Goal: Task Accomplishment & Management: Manage account settings

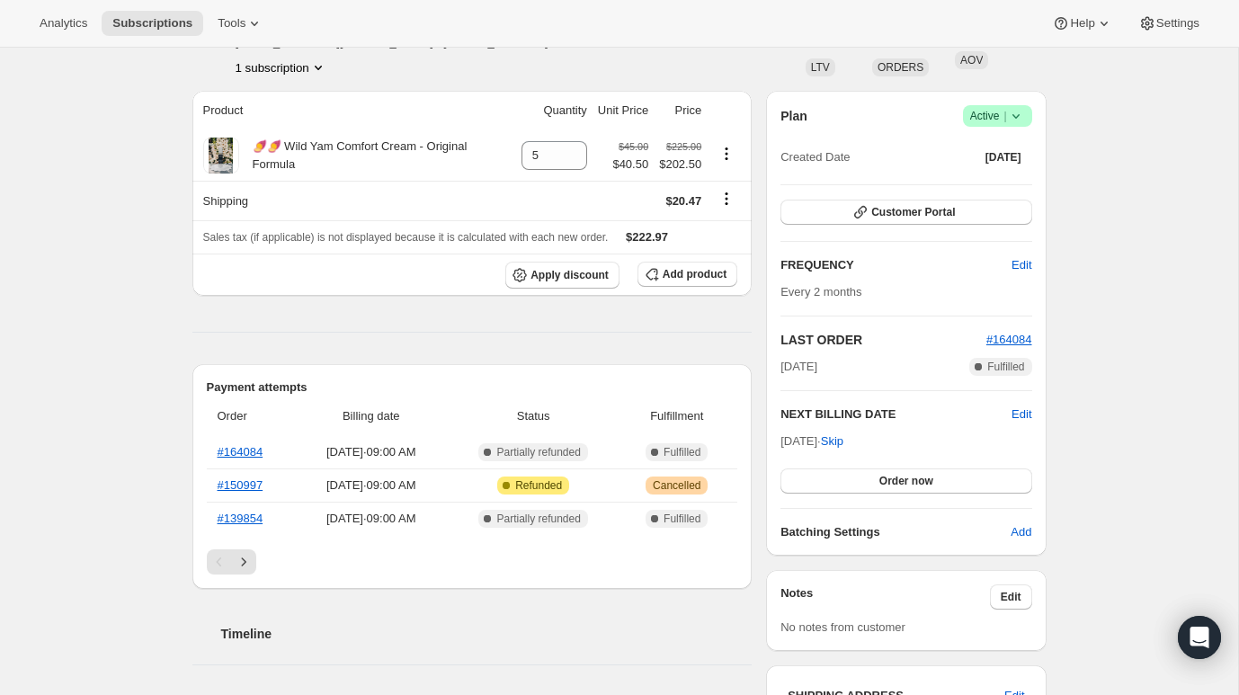
scroll to position [173, 0]
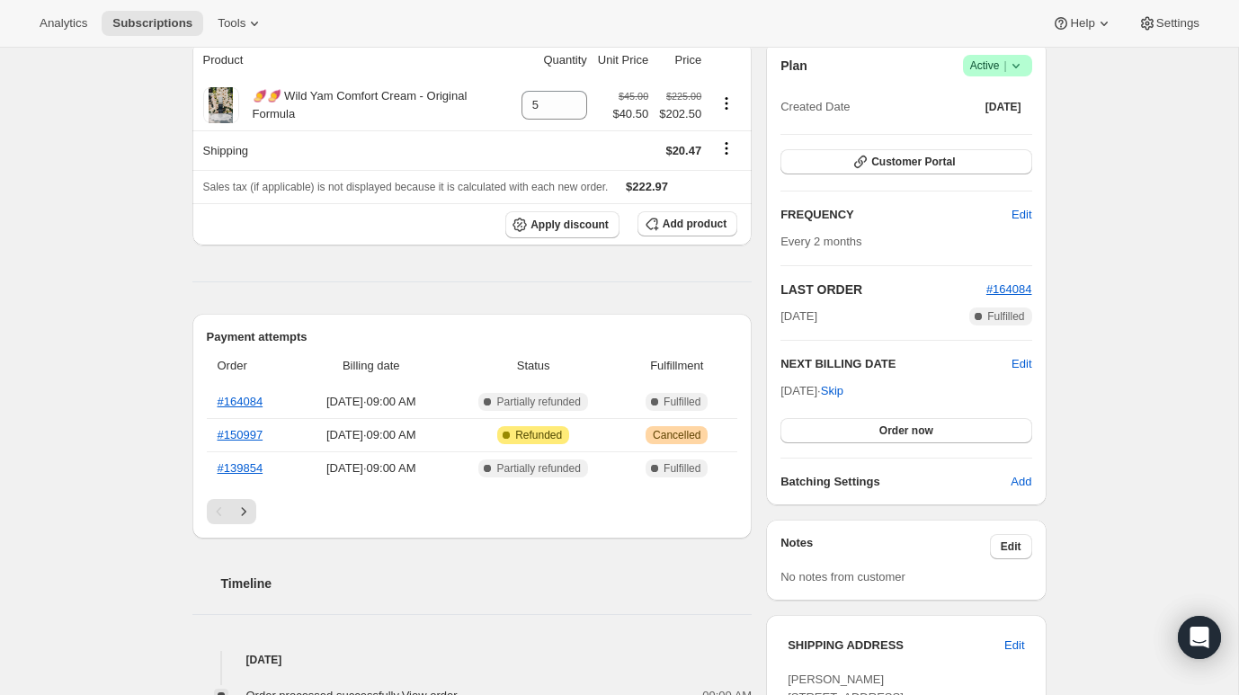
click at [1000, 60] on span "Active |" at bounding box center [997, 66] width 55 height 18
click at [976, 125] on span "Cancel subscription" at bounding box center [992, 131] width 102 height 13
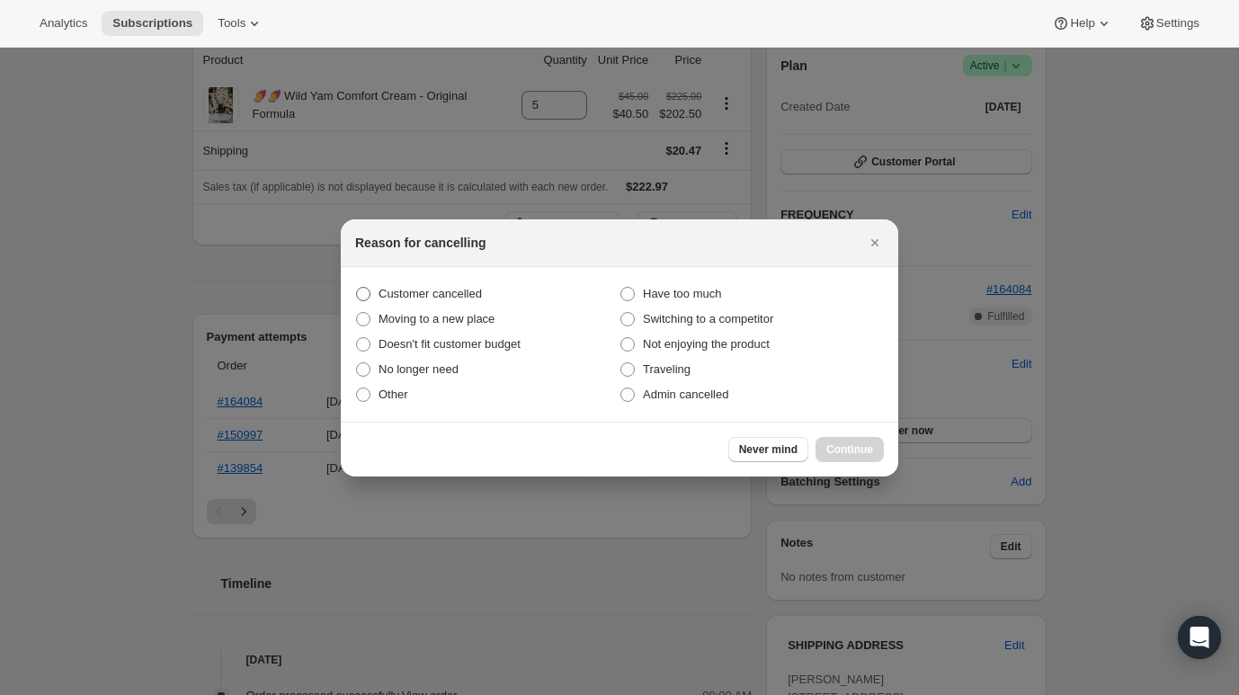
click at [460, 283] on label "Customer cancelled" at bounding box center [487, 293] width 264 height 25
click at [357, 287] on input "Customer cancelled" at bounding box center [356, 287] width 1 height 1
radio input "true"
click at [838, 441] on button "Continue" at bounding box center [849, 449] width 68 height 25
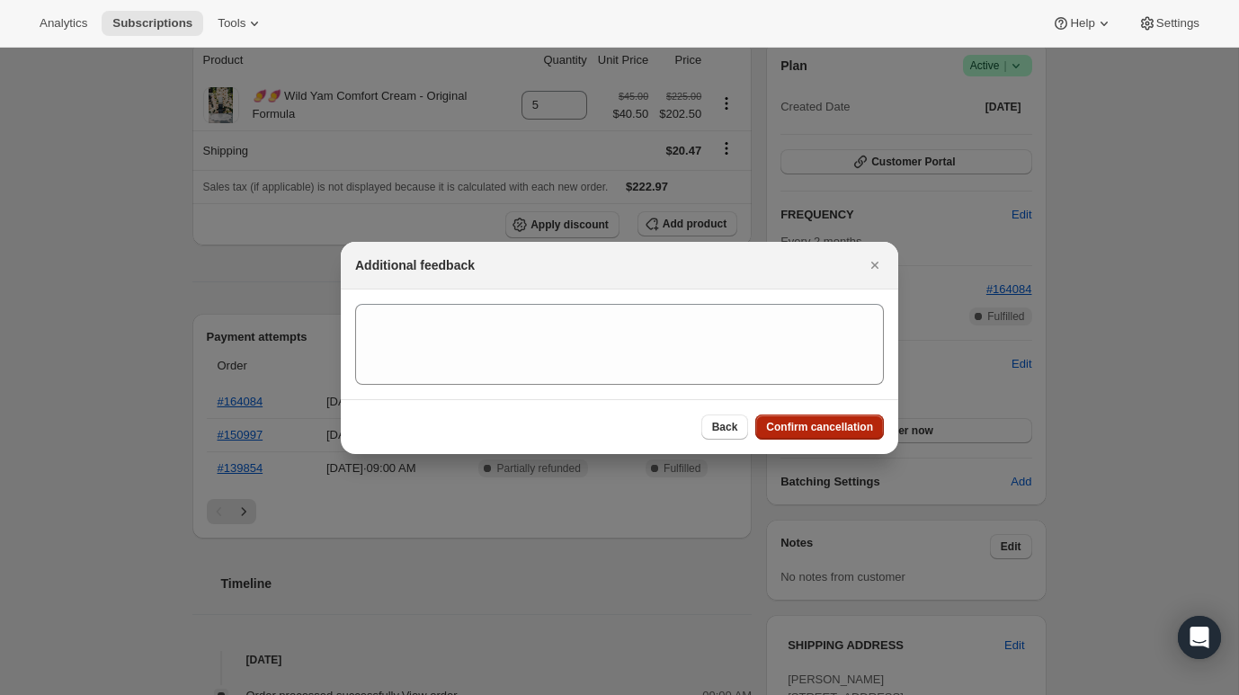
click at [829, 429] on span "Confirm cancellation" at bounding box center [819, 427] width 107 height 14
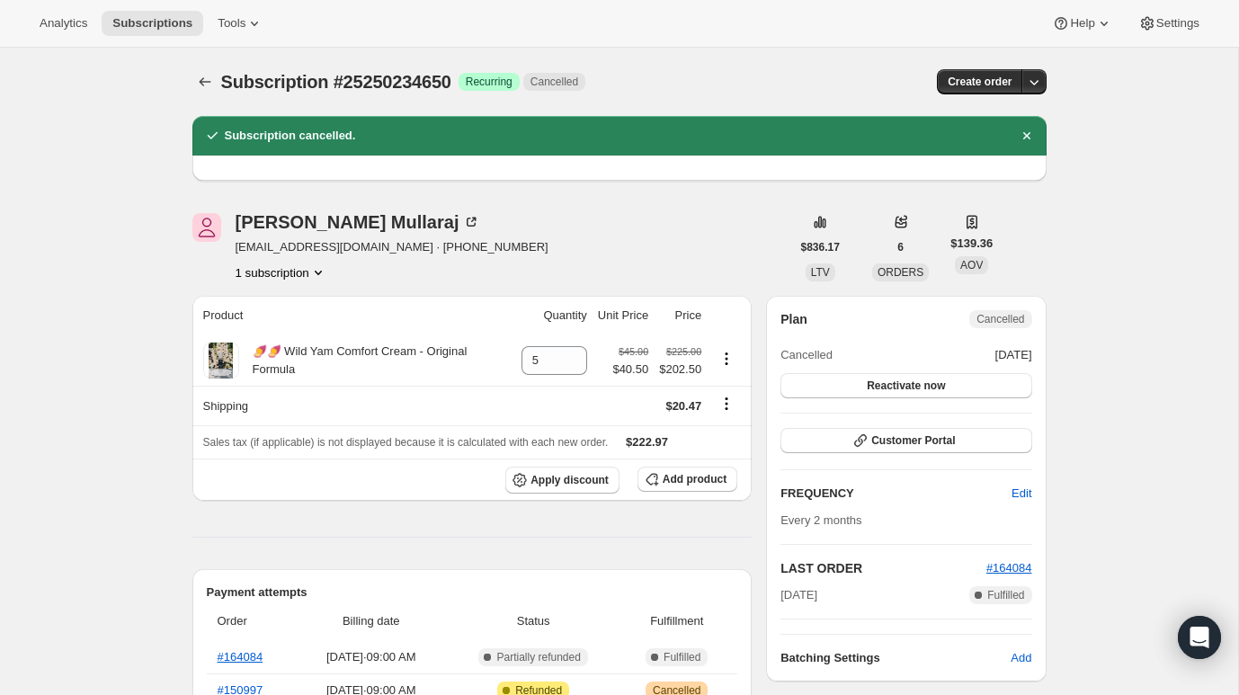
click at [303, 250] on span "[EMAIL_ADDRESS][DOMAIN_NAME] · [PHONE_NUMBER]" at bounding box center [391, 247] width 313 height 18
